Goal: Complete application form

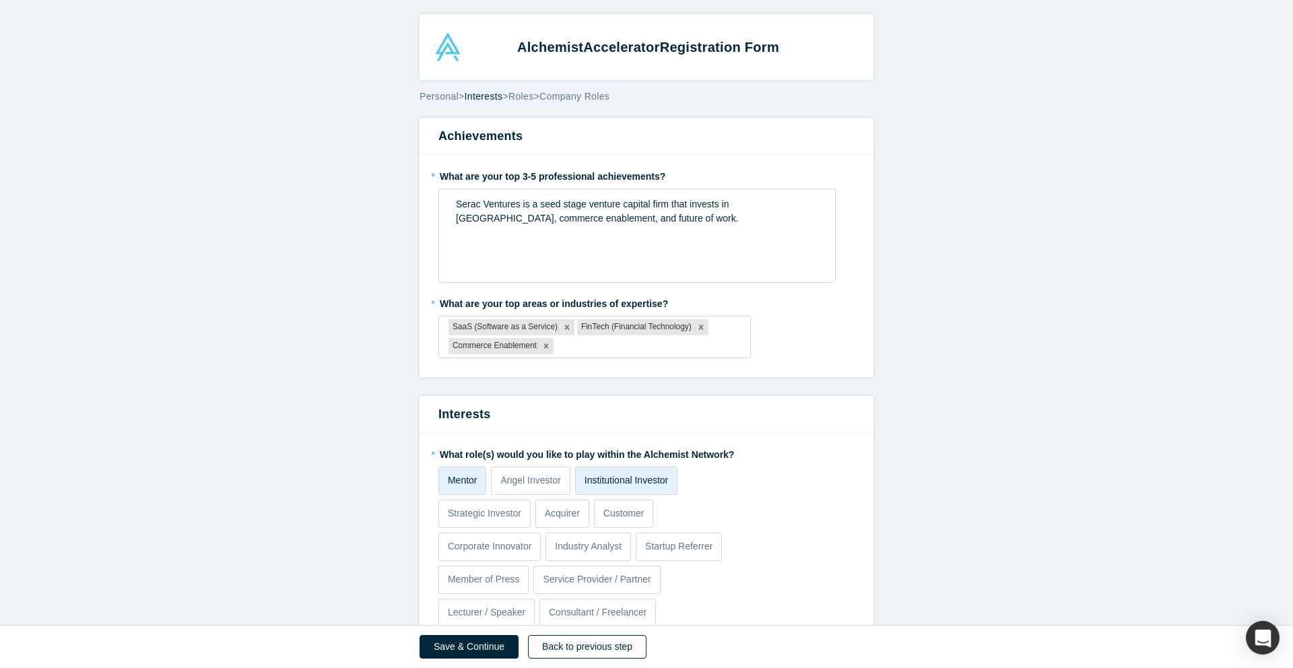
click at [558, 645] on button "Back to previous step" at bounding box center [587, 647] width 119 height 24
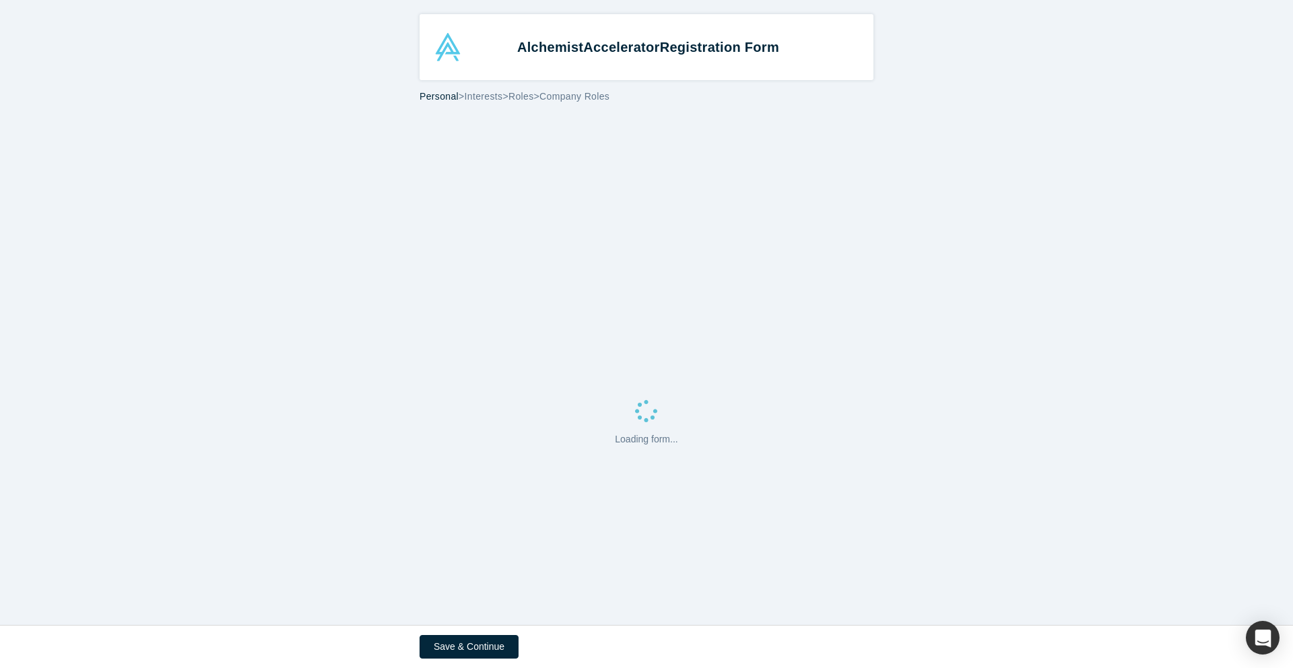
select select "US"
